Goal: Task Accomplishment & Management: Manage account settings

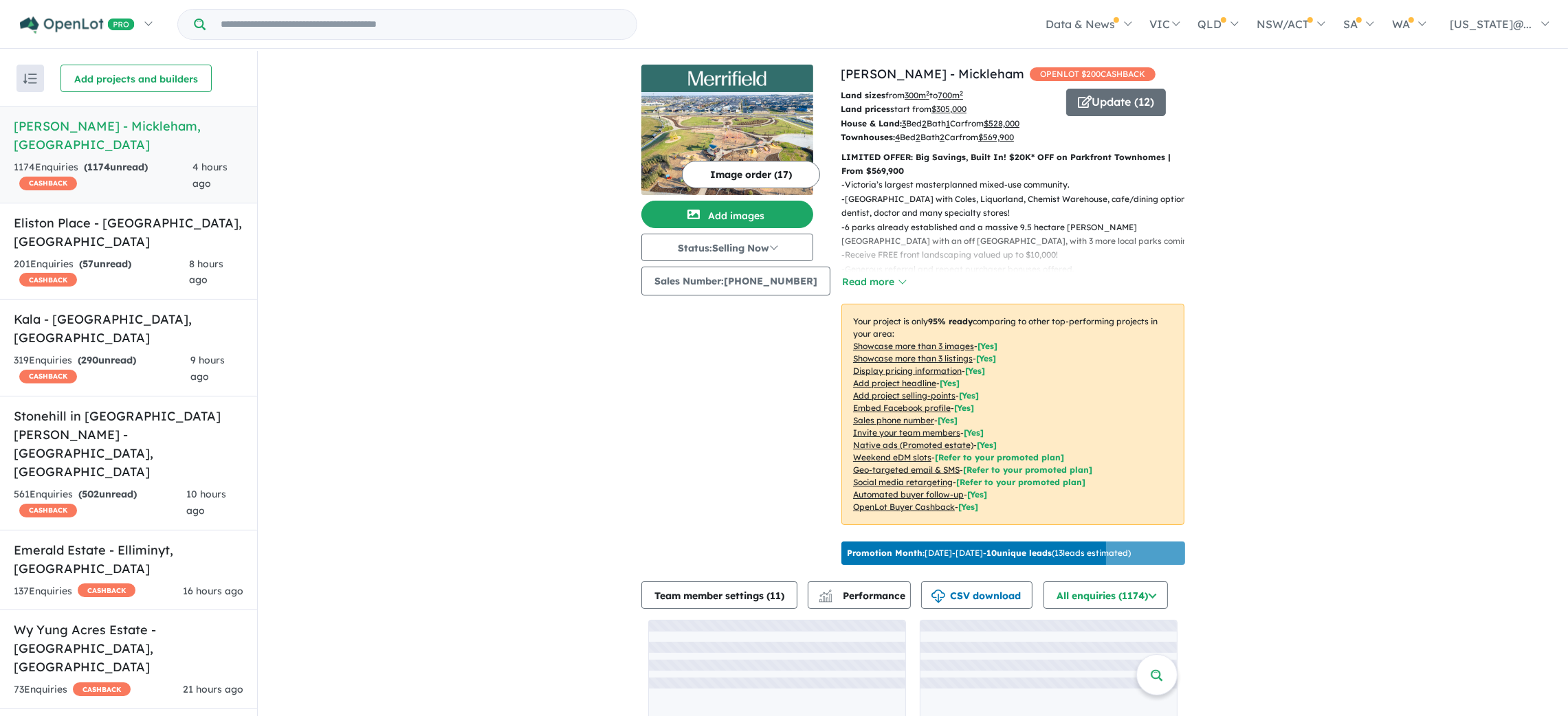
scroll to position [2968, 0]
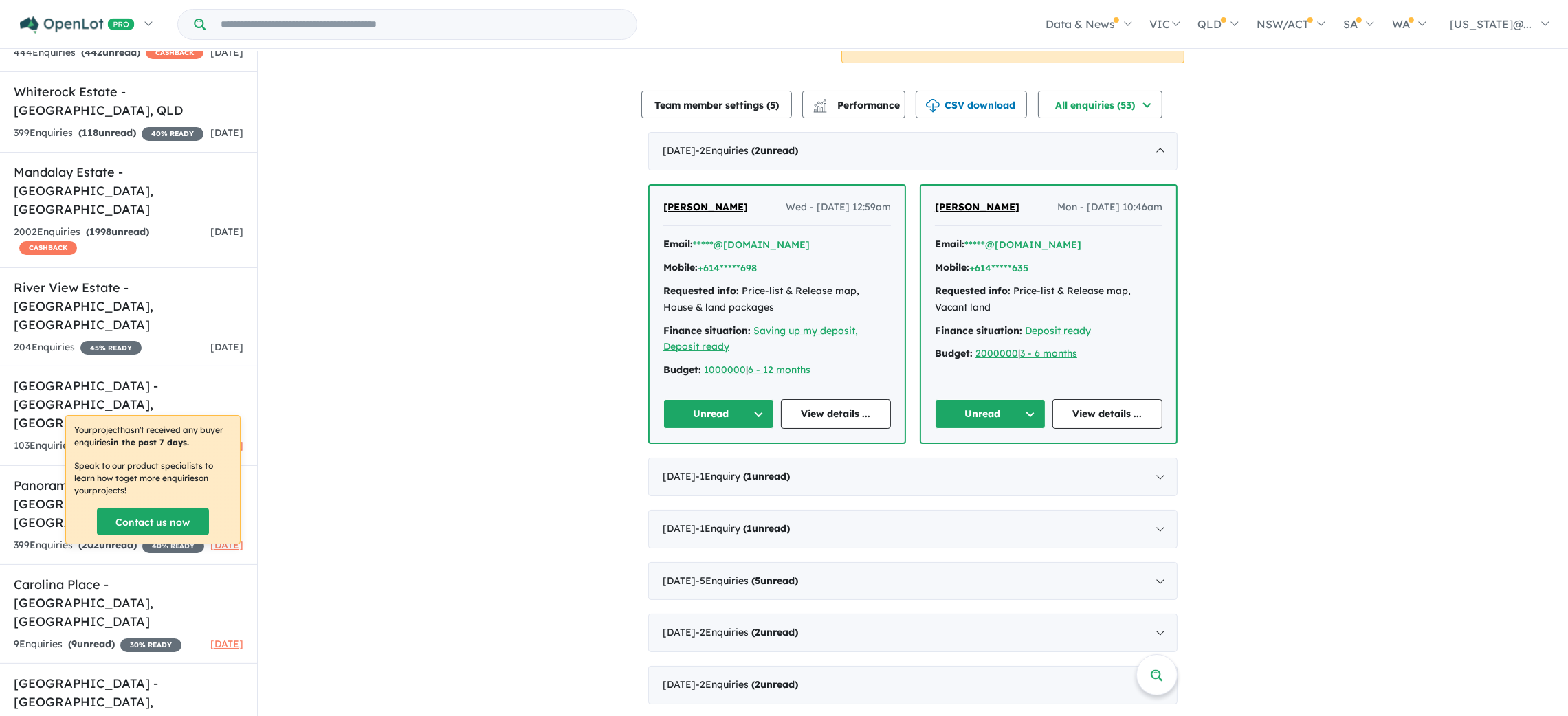
scroll to position [331, 0]
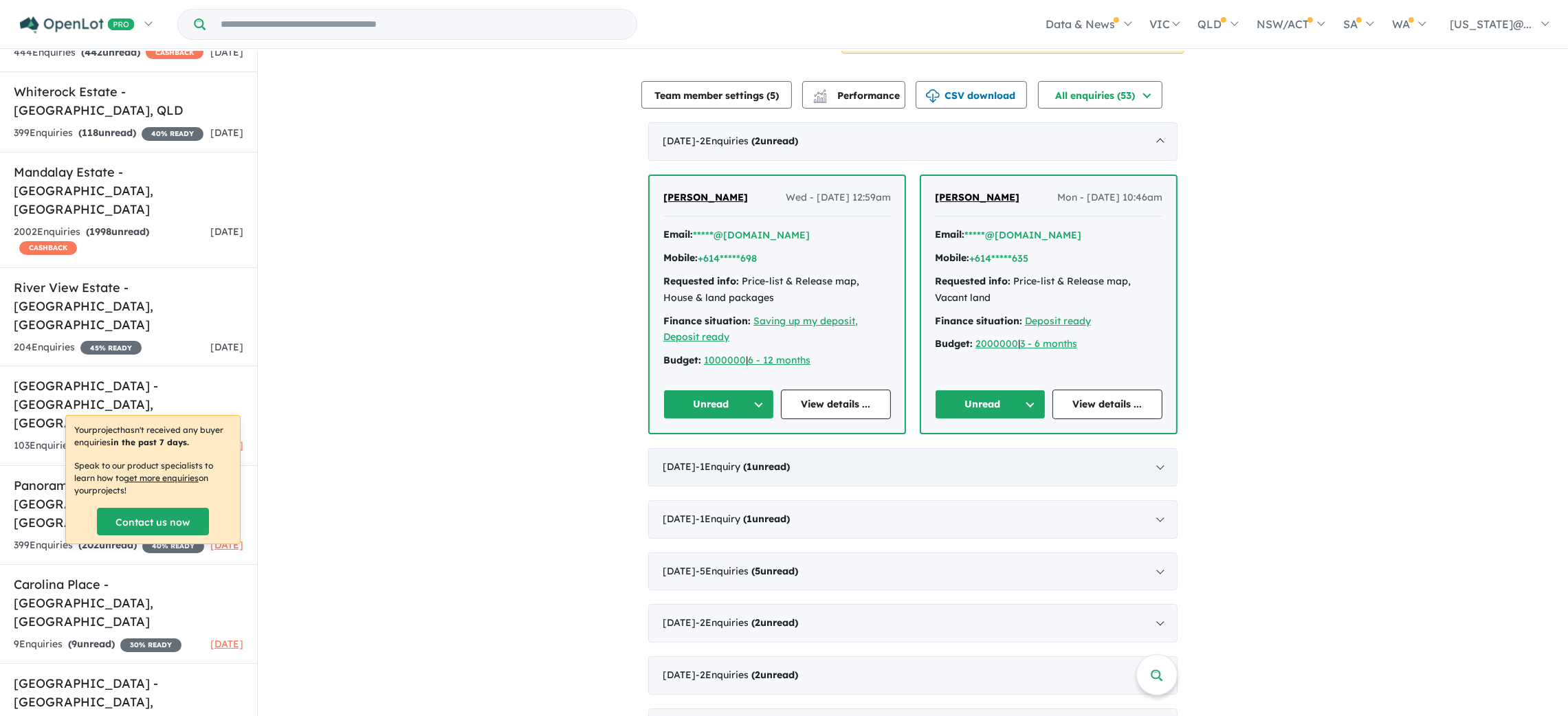
click at [1159, 472] on div "August 2025 - 1 Enquir y ( 1 unread)" at bounding box center [912, 467] width 530 height 38
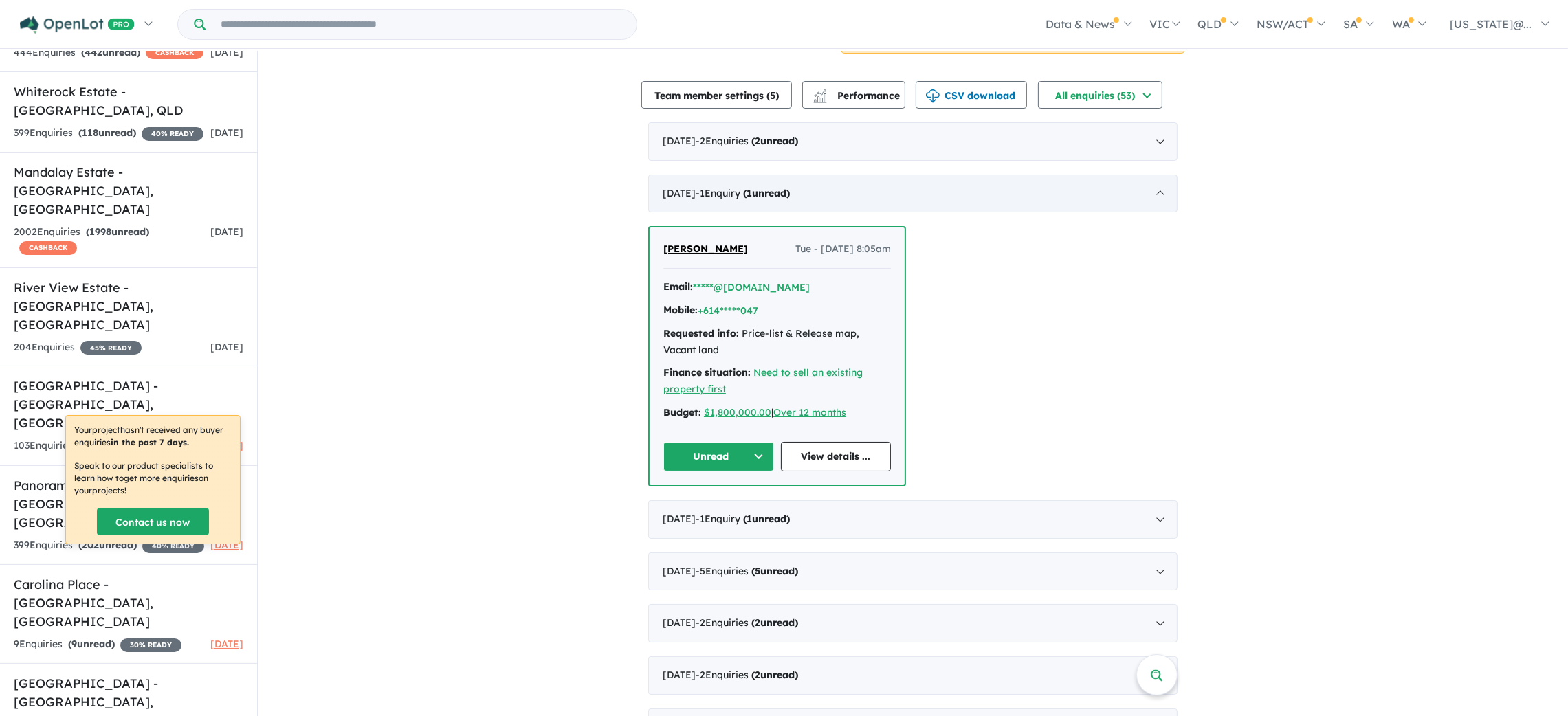
scroll to position [1, 0]
click at [885, 135] on div "September 2025 - 2 Enquir ies ( 2 unread)" at bounding box center [912, 141] width 530 height 38
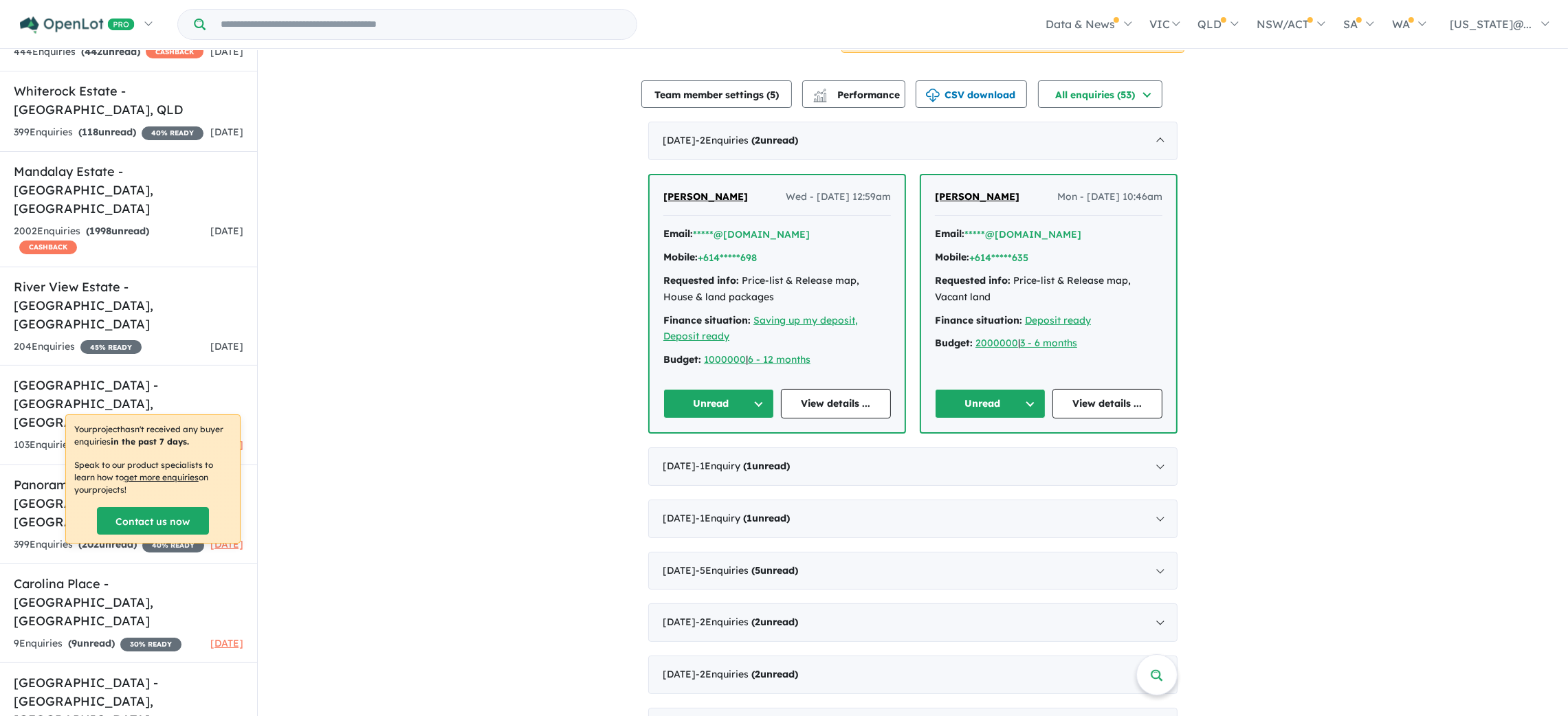
click at [719, 193] on span "Gladdy Almendral" at bounding box center [705, 196] width 85 height 12
click at [433, 28] on input "Try estate name, suburb, builder or developer" at bounding box center [420, 25] width 425 height 30
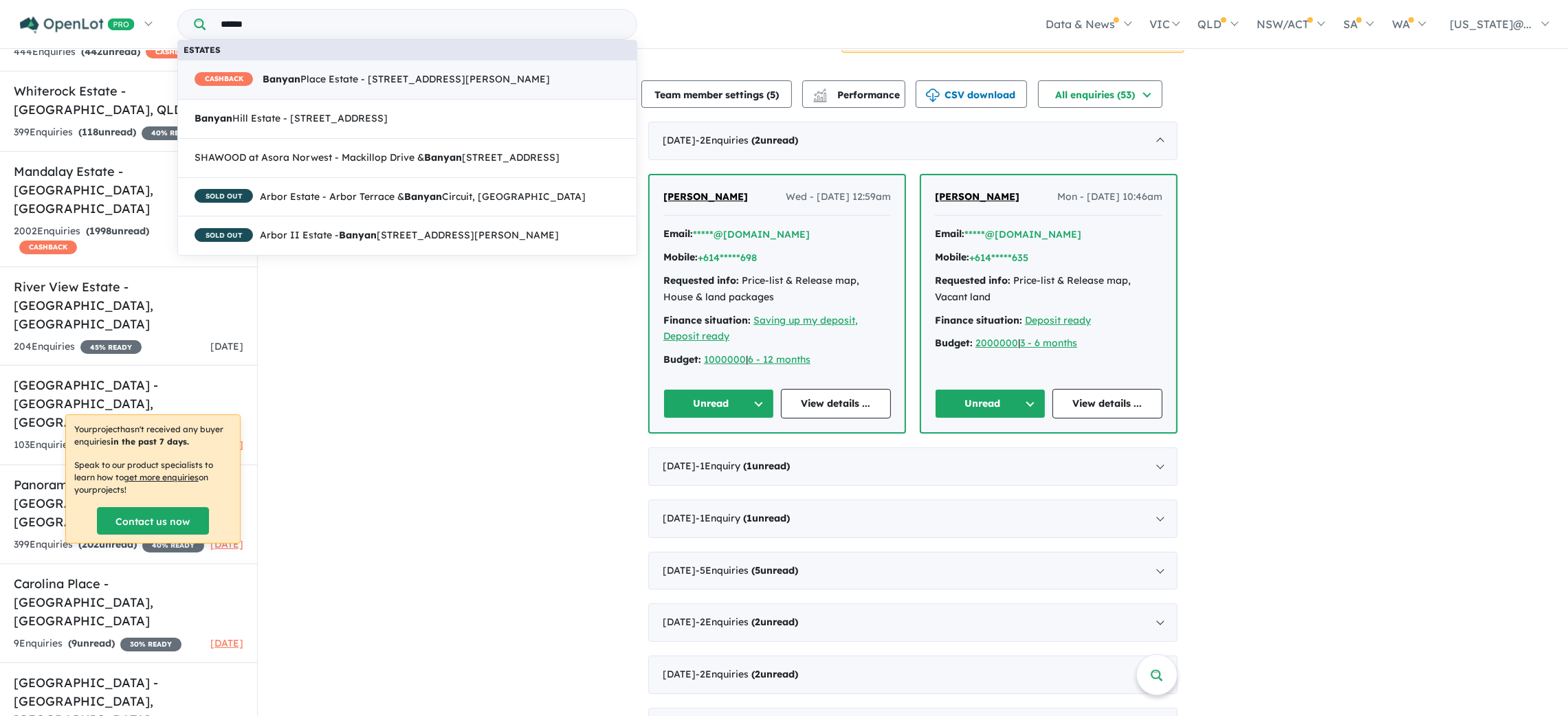
type input "******"
click at [361, 118] on span "Banyan Hill Estate - 658 Tamarind Drive, Cumbalum NSW 2478" at bounding box center [291, 119] width 193 height 17
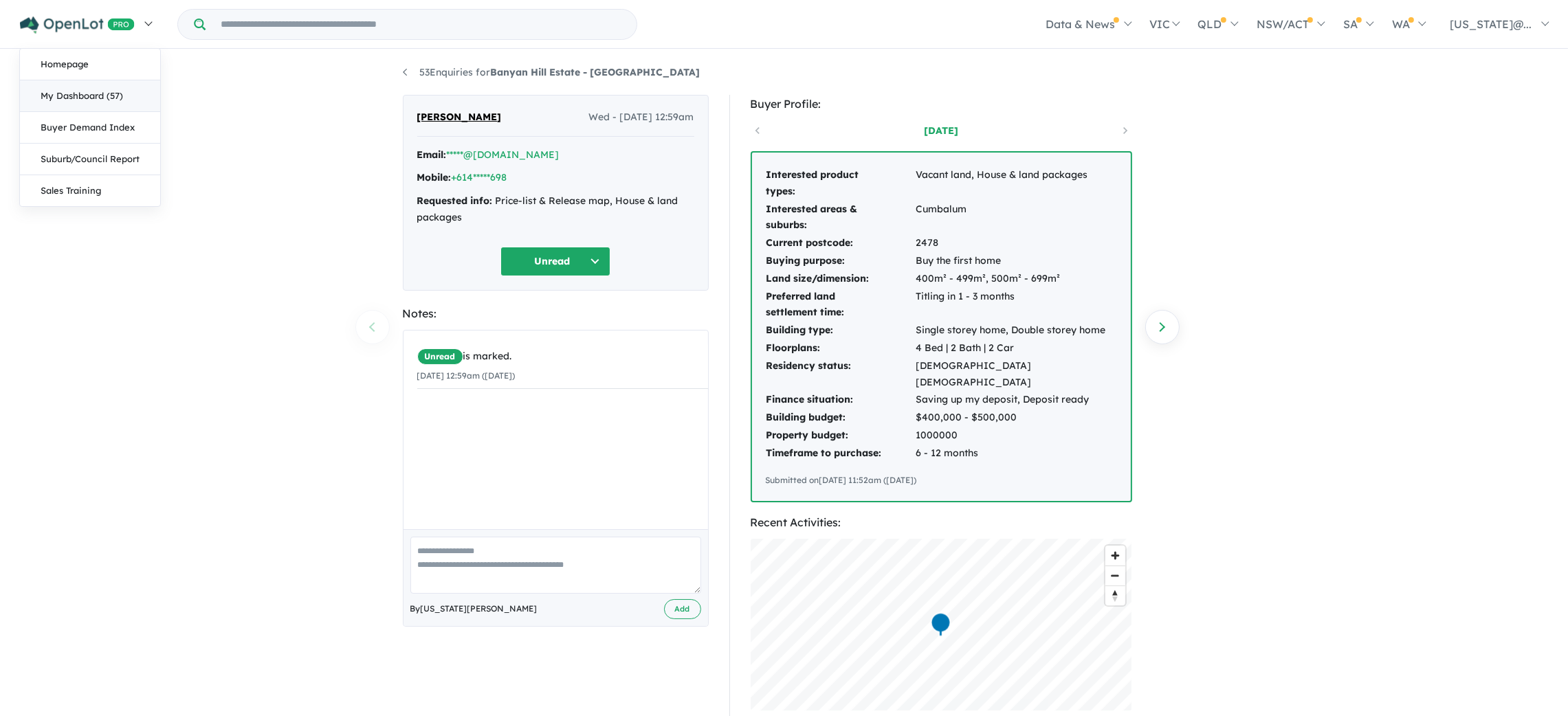
click at [90, 97] on link "My Dashboard (57)" at bounding box center [90, 96] width 140 height 31
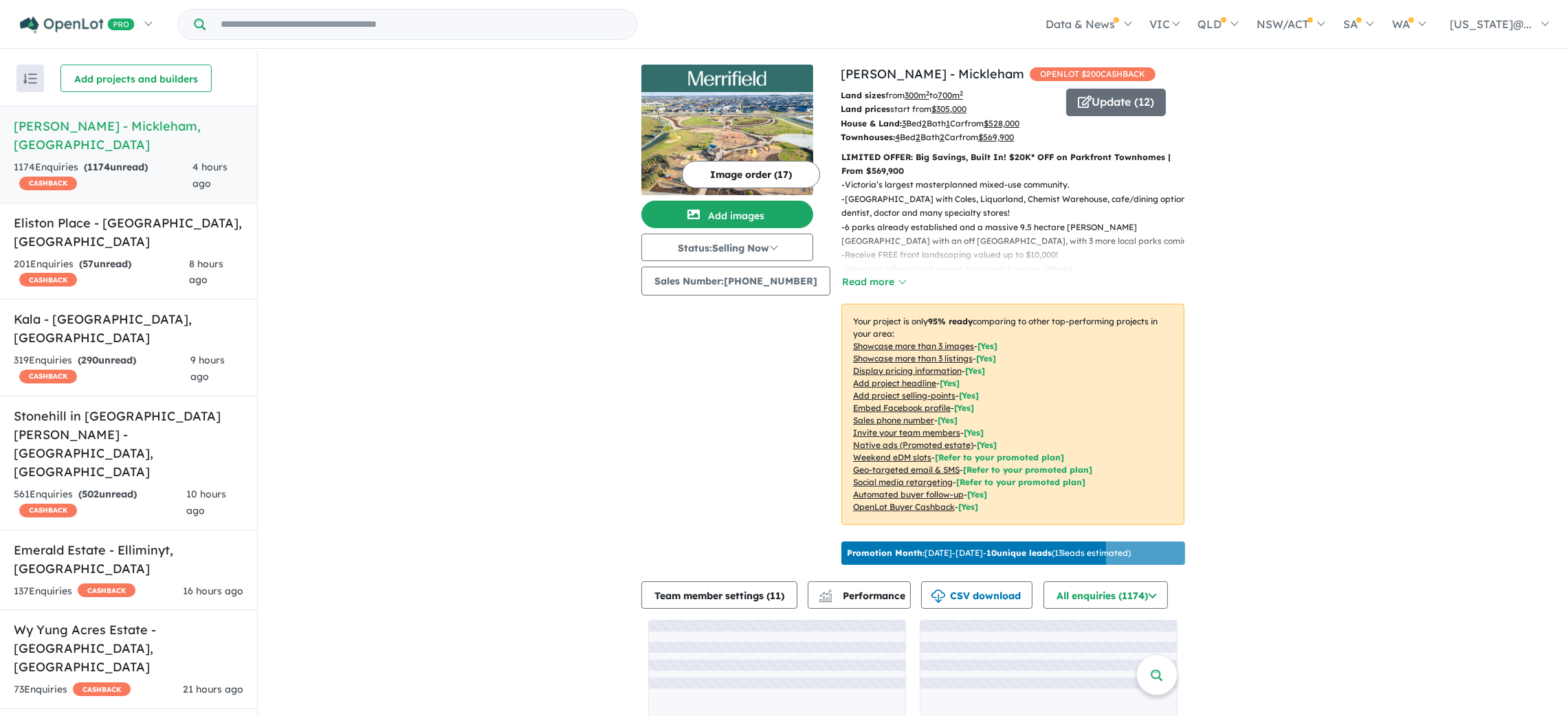
scroll to position [2968, 0]
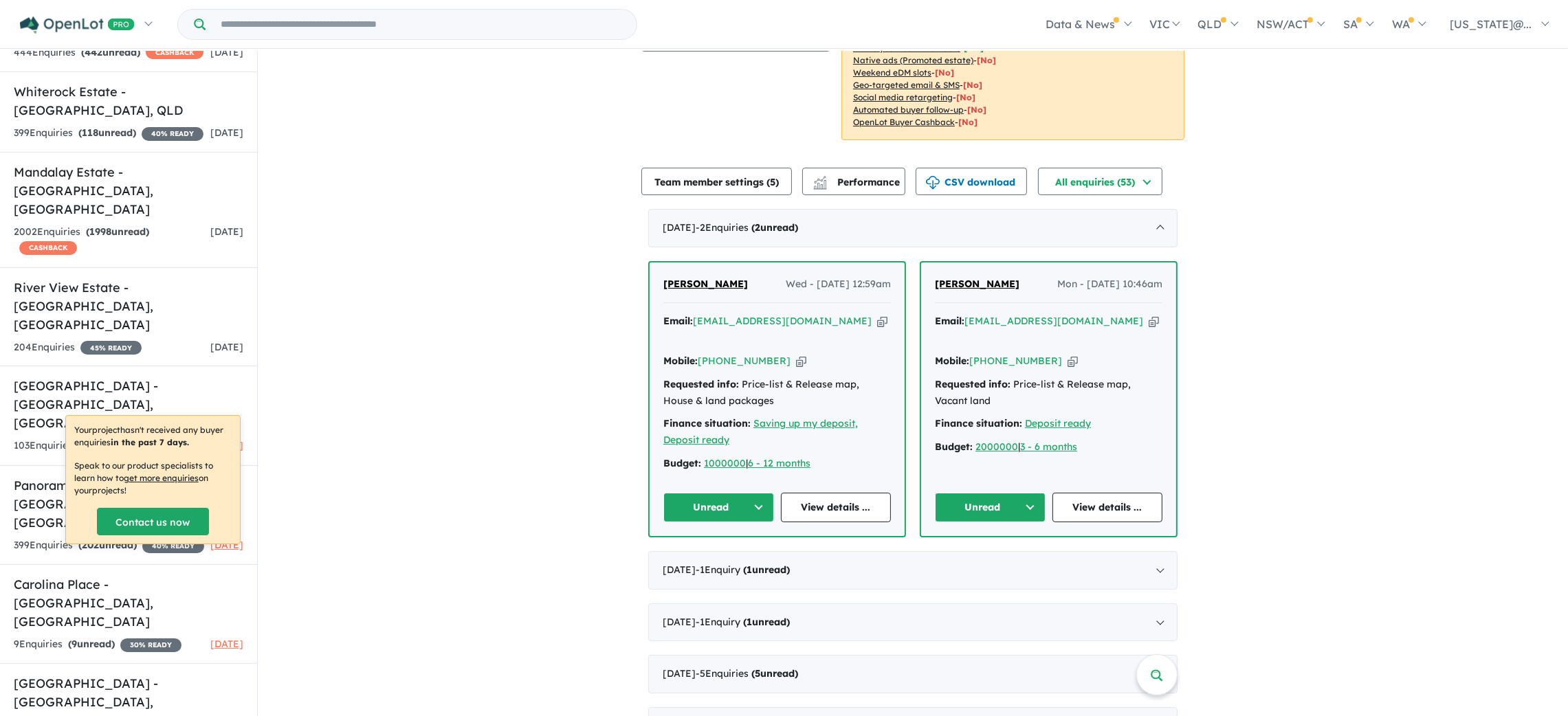
scroll to position [245, 0]
click at [715, 282] on span "Gladdy Almendral" at bounding box center [705, 282] width 85 height 12
click at [982, 282] on span "[PERSON_NAME]" at bounding box center [977, 282] width 85 height 12
click at [477, 18] on input "Try estate name, suburb, builder or developer" at bounding box center [420, 25] width 425 height 30
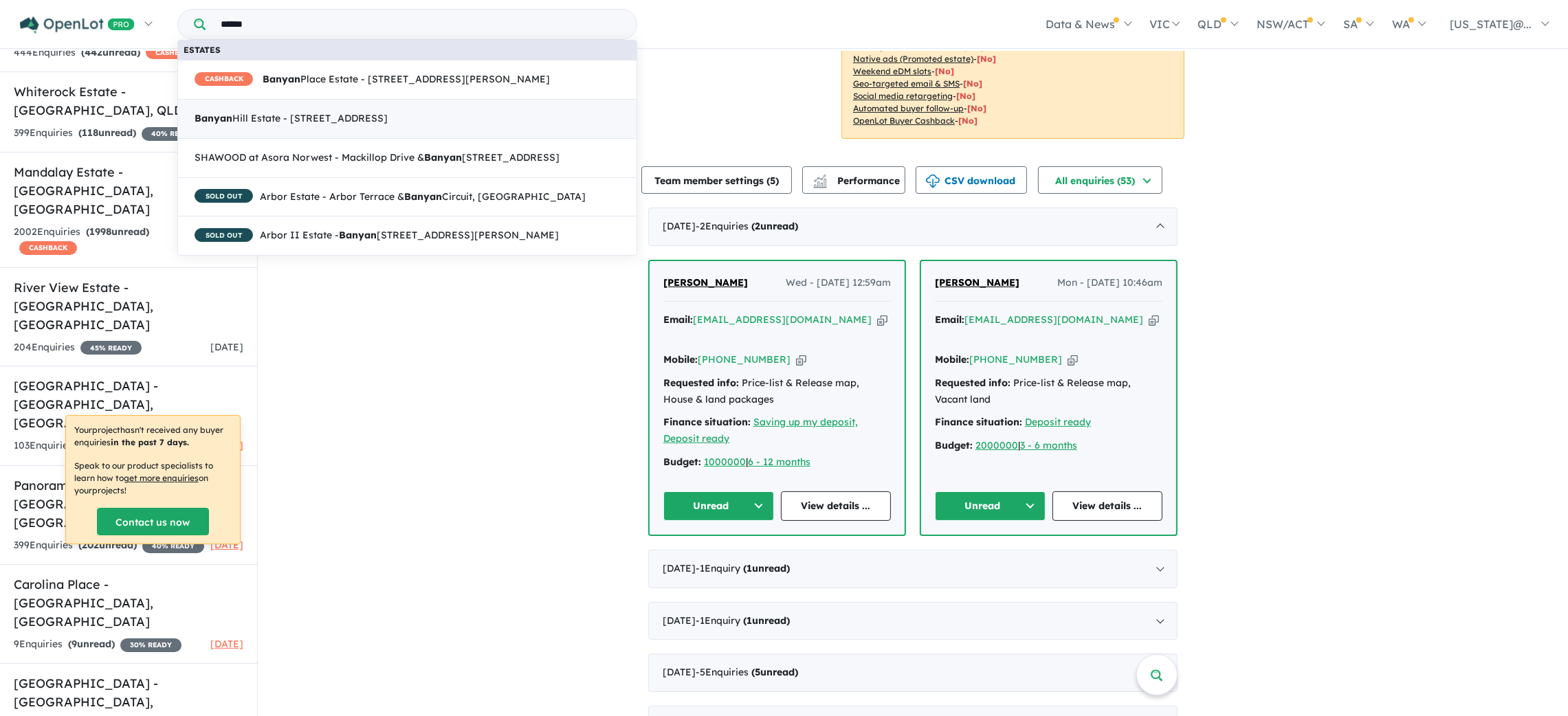
type input "******"
click at [388, 114] on span "Banyan Hill Estate - 658 Tamarind Drive, Cumbalum NSW 2478" at bounding box center [291, 119] width 193 height 17
